Goal: Transaction & Acquisition: Purchase product/service

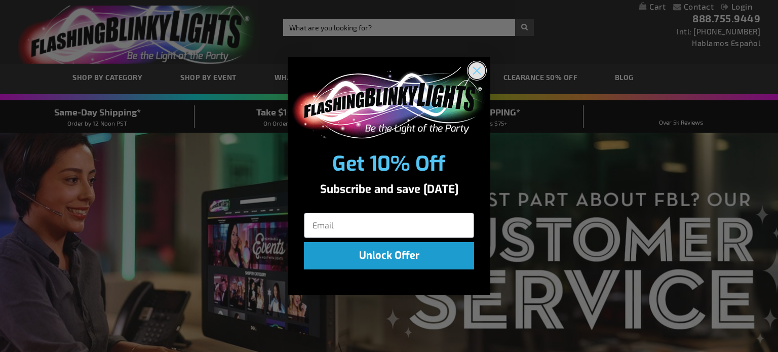
click at [476, 70] on icon "Close dialog" at bounding box center [477, 70] width 7 height 7
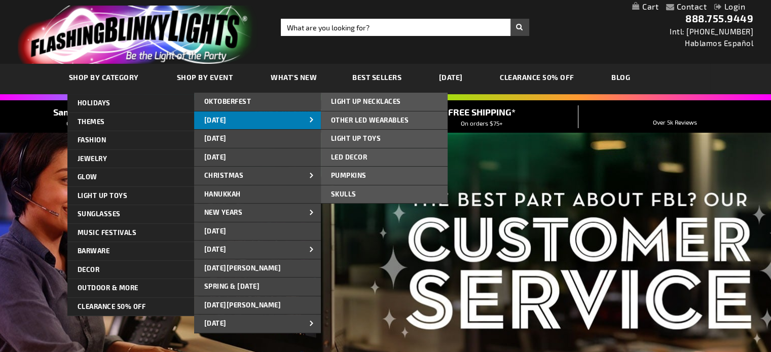
click at [306, 121] on span at bounding box center [311, 121] width 15 height 11
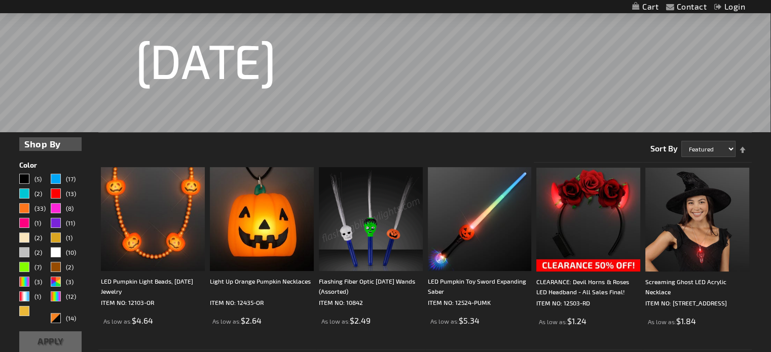
scroll to position [152, 0]
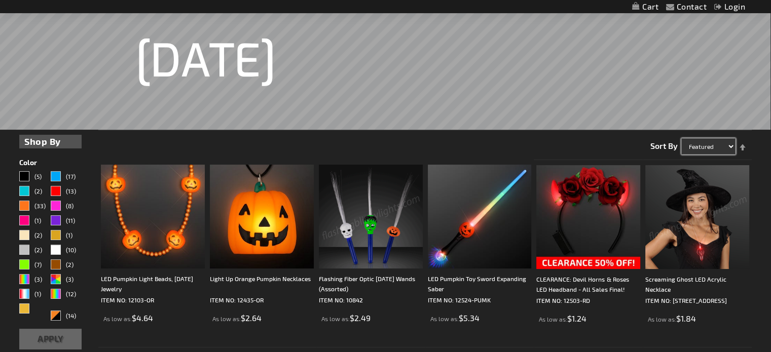
click at [732, 146] on select "Featured Name Price Best Sellers" at bounding box center [708, 146] width 54 height 16
select select "sale"
click at [681, 138] on select "Featured Name Price Best Sellers" at bounding box center [708, 146] width 54 height 16
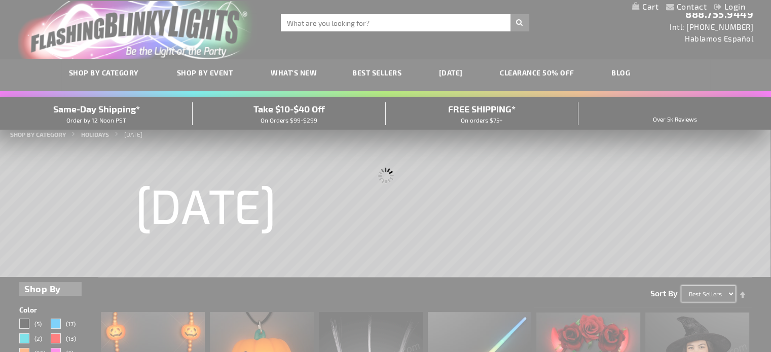
scroll to position [0, 0]
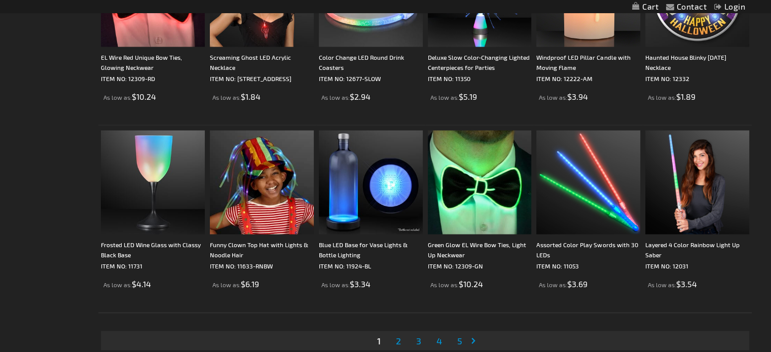
scroll to position [1875, 0]
